Goal: Task Accomplishment & Management: Complete application form

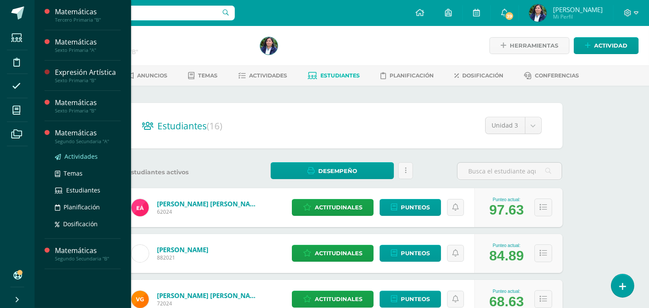
click at [74, 157] on span "Actividades" at bounding box center [80, 156] width 33 height 8
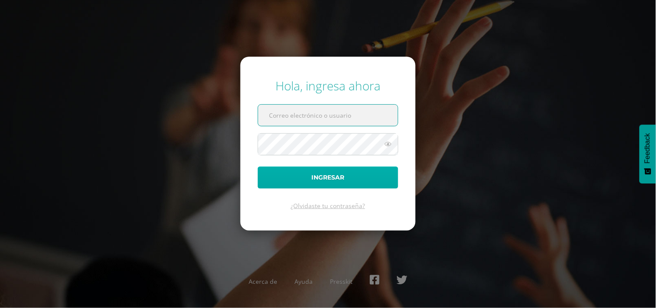
type input "diana@colegiovalles.com"
click at [353, 172] on button "Ingresar" at bounding box center [328, 177] width 141 height 22
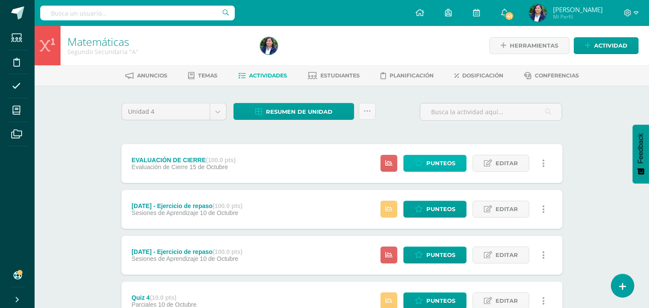
click at [447, 163] on span "Punteos" at bounding box center [440, 163] width 29 height 16
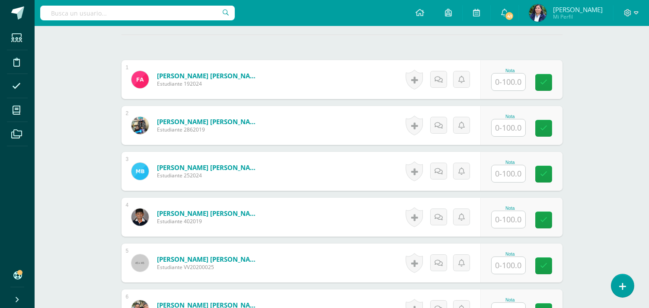
scroll to position [144, 0]
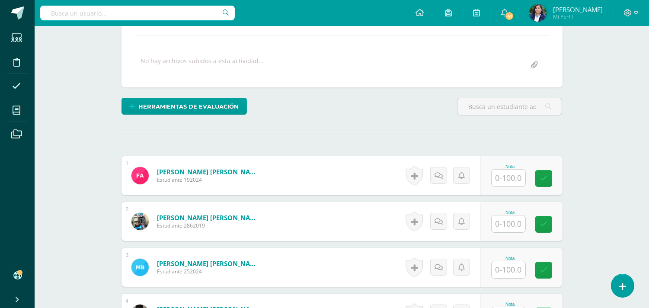
click at [509, 180] on input "text" at bounding box center [509, 177] width 34 height 17
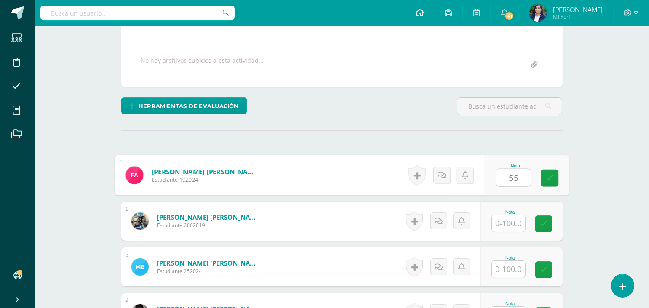
type input "55"
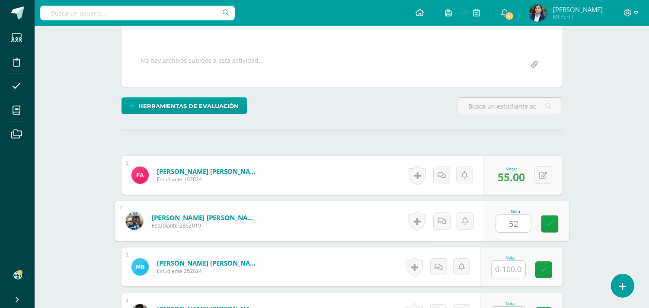
type input "52"
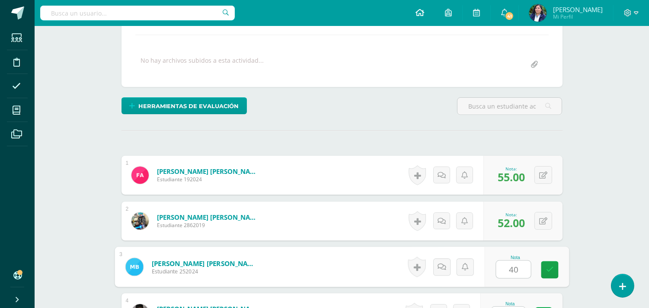
type input "40"
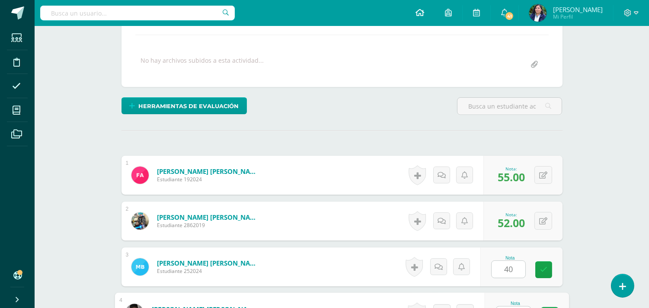
scroll to position [160, 0]
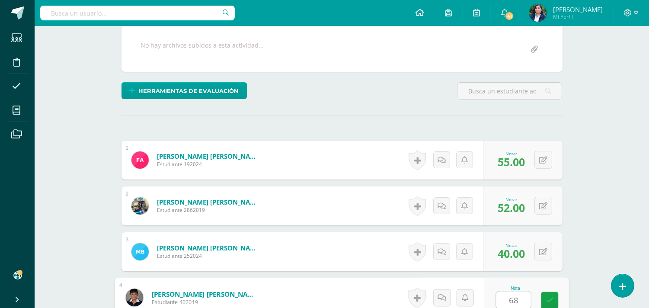
type input "68"
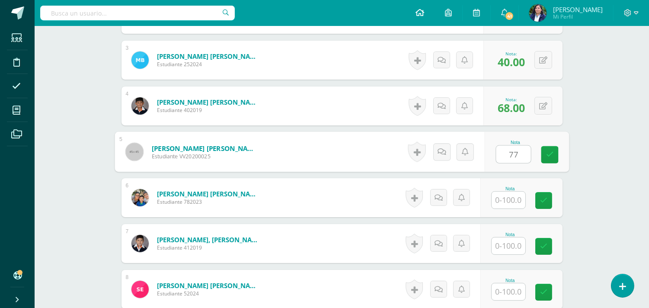
type input "77"
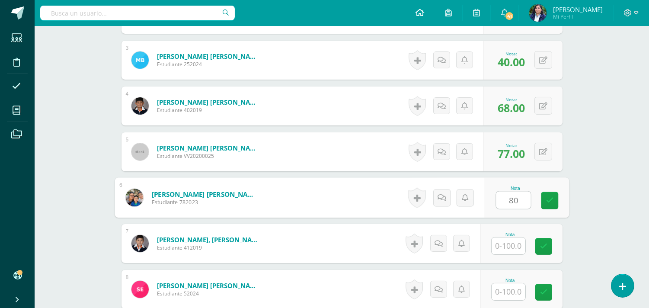
type input "80"
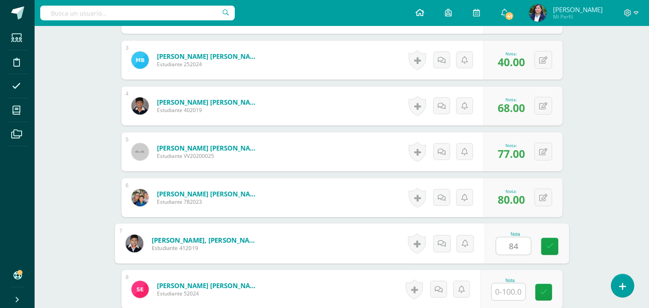
type input "84"
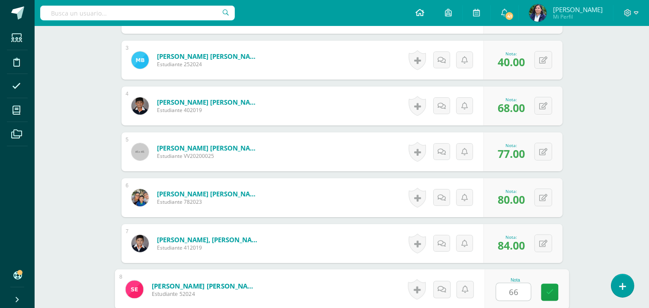
type input "66"
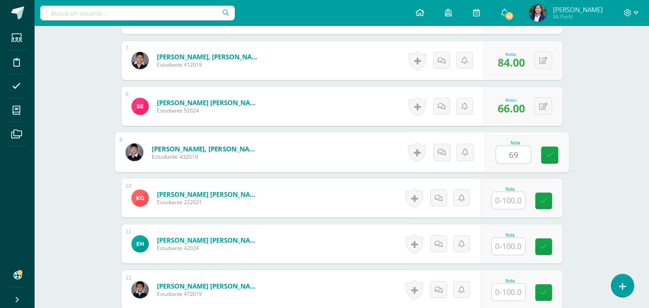
type input "69"
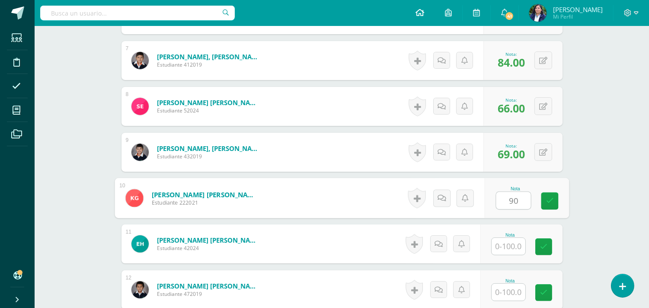
type input "90"
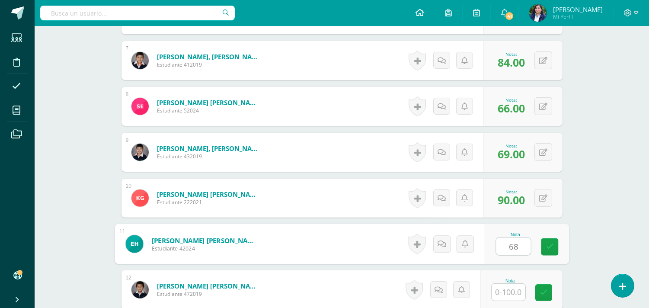
type input "68"
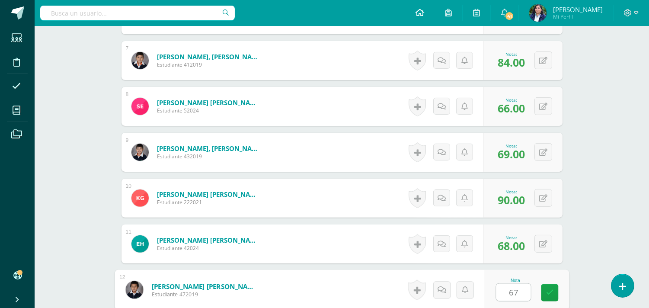
type input "67"
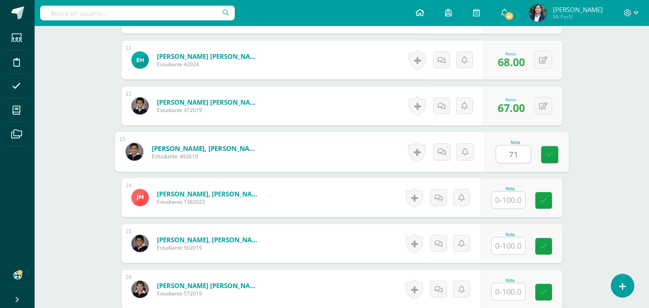
type input "71"
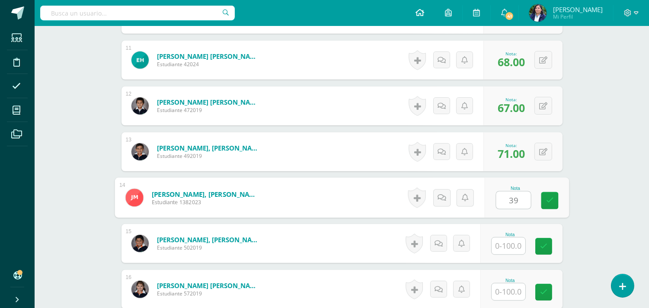
type input "39"
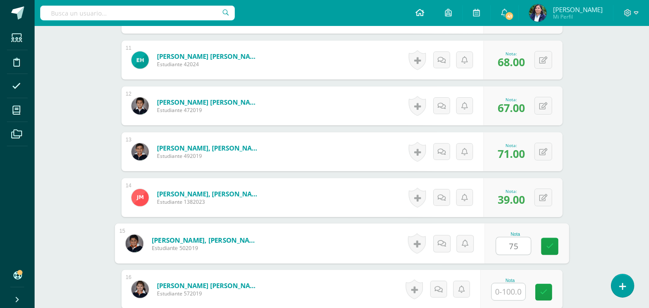
type input "75"
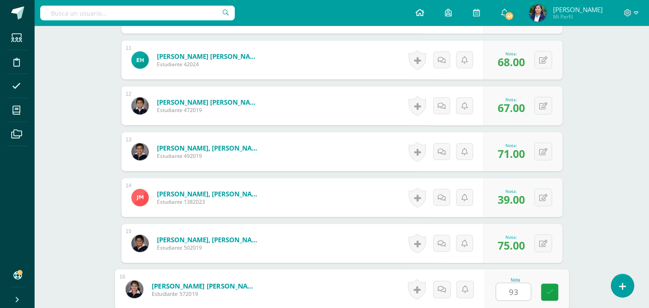
type input "93"
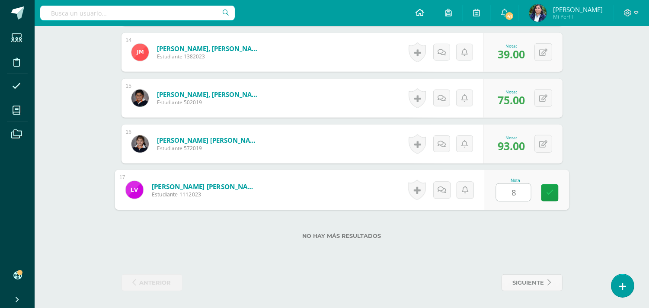
type input "83"
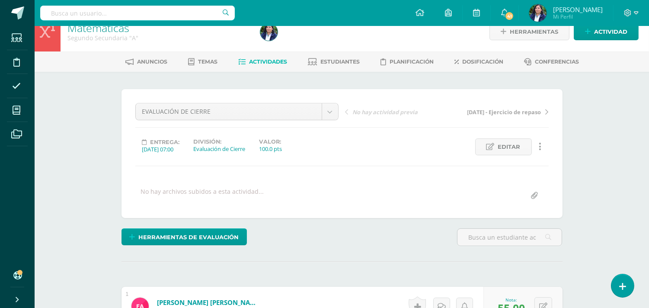
scroll to position [0, 0]
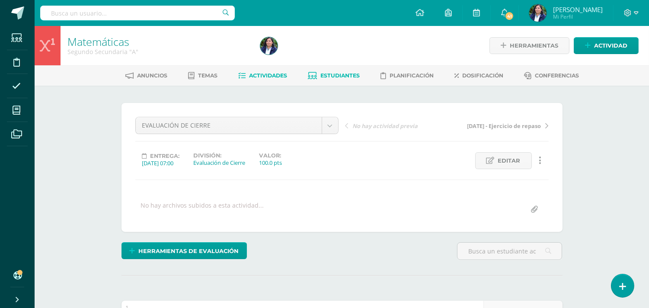
click at [329, 71] on link "Estudiantes" at bounding box center [334, 76] width 52 height 14
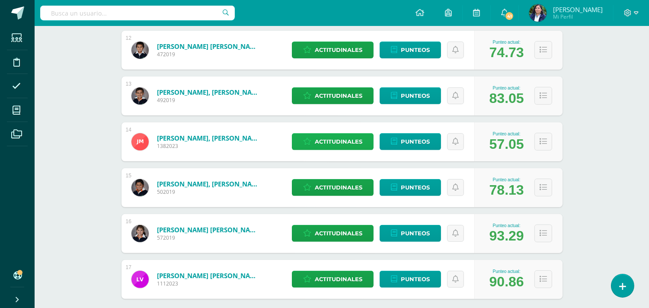
scroll to position [672, 0]
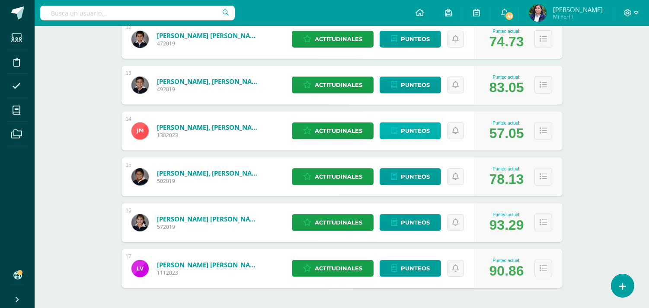
click at [421, 129] on span "Punteos" at bounding box center [415, 131] width 29 height 16
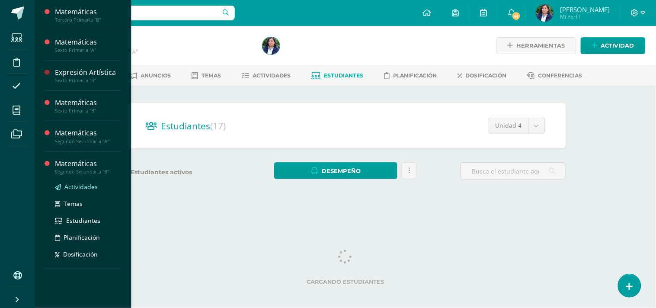
click at [66, 188] on span "Actividades" at bounding box center [80, 186] width 33 height 8
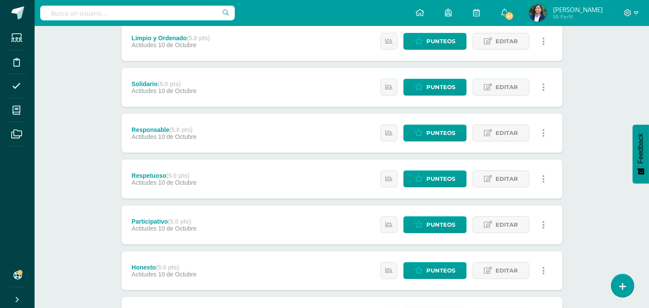
scroll to position [533, 0]
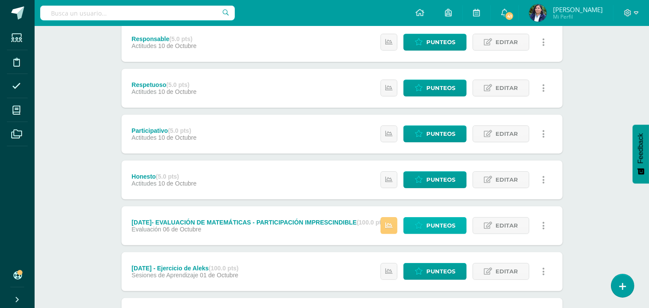
click at [430, 220] on span "Punteos" at bounding box center [440, 225] width 29 height 16
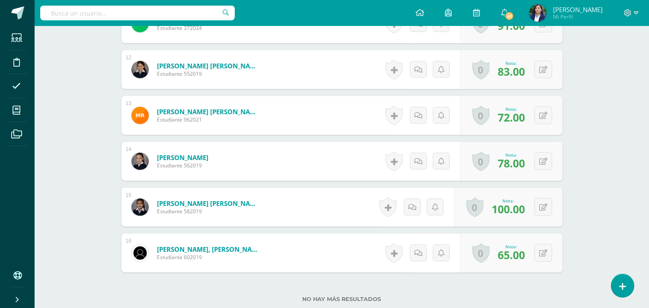
scroll to position [633, 0]
